Goal: Navigation & Orientation: Find specific page/section

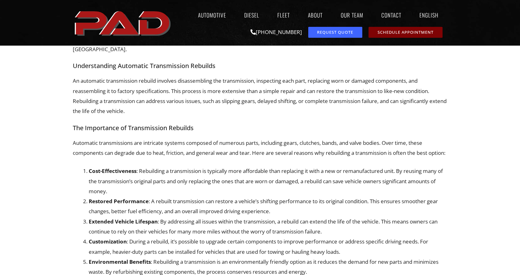
scroll to position [156, 0]
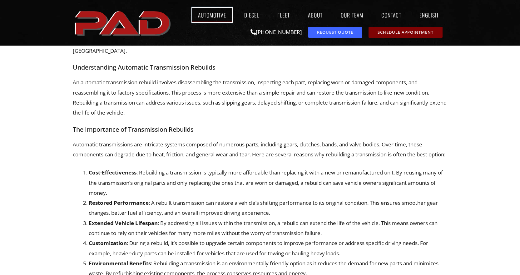
click at [210, 13] on link "Automotive" at bounding box center [212, 15] width 40 height 14
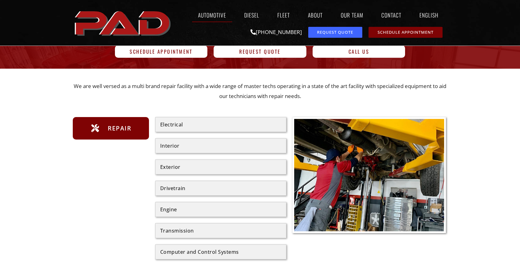
scroll to position [94, 0]
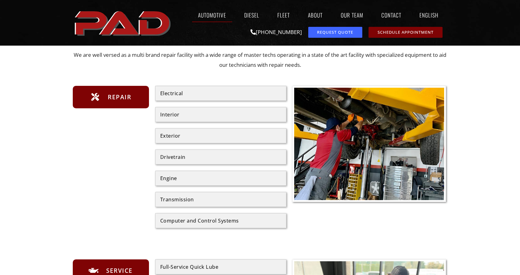
click at [179, 200] on div "Transmission" at bounding box center [220, 199] width 121 height 5
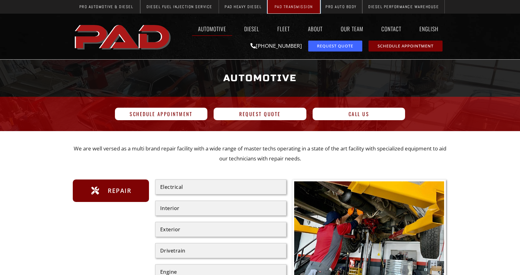
click at [287, 7] on span "PAD Transmission" at bounding box center [293, 7] width 38 height 4
